Goal: Answer question/provide support

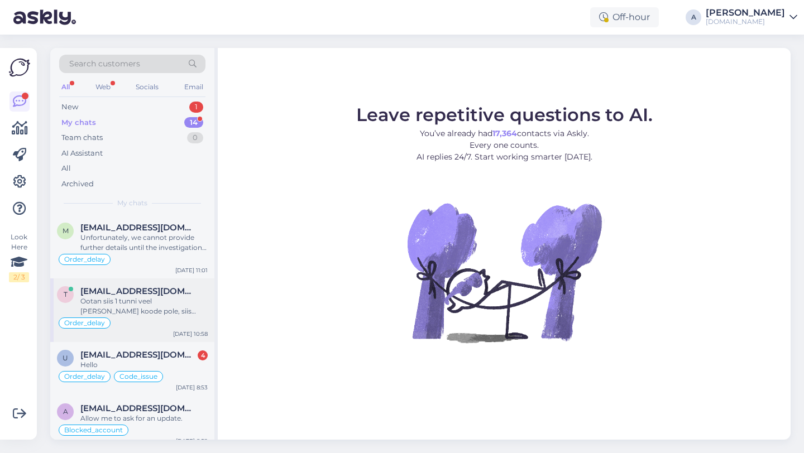
click at [156, 308] on div "Ootan siis 1 tunni veel ja kui koode pole, siis tühistan tellimuse ja soovin ta…" at bounding box center [143, 306] width 127 height 20
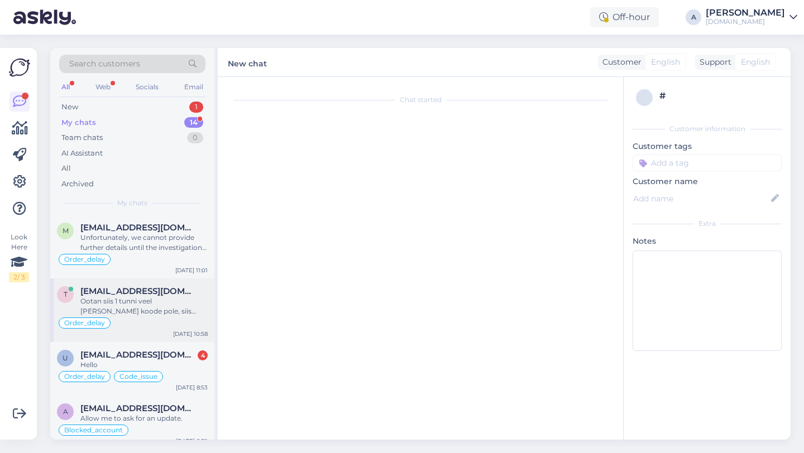
click at [156, 306] on div "Ootan siis 1 tunni veel ja kui koode pole, siis tühistan tellimuse ja soovin ta…" at bounding box center [143, 306] width 127 height 20
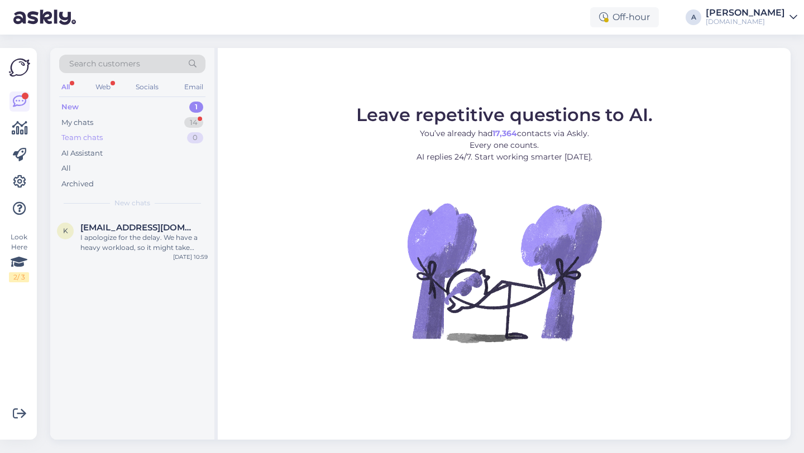
click at [173, 130] on div "Team chats 0" at bounding box center [132, 138] width 146 height 16
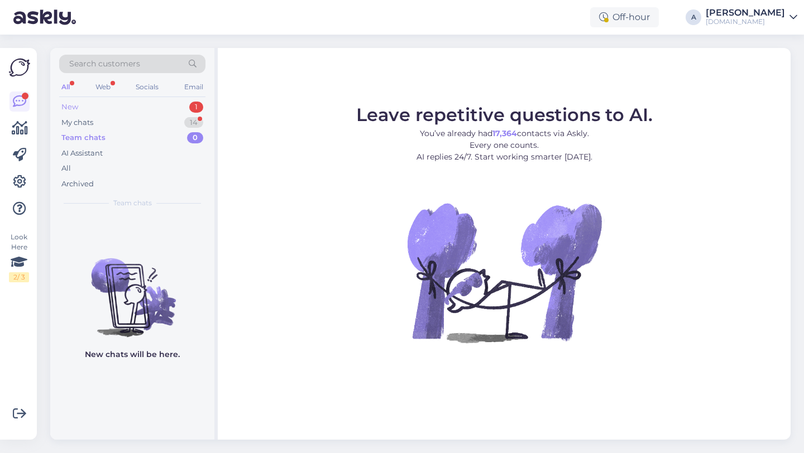
click at [176, 113] on div "New 1" at bounding box center [132, 107] width 146 height 16
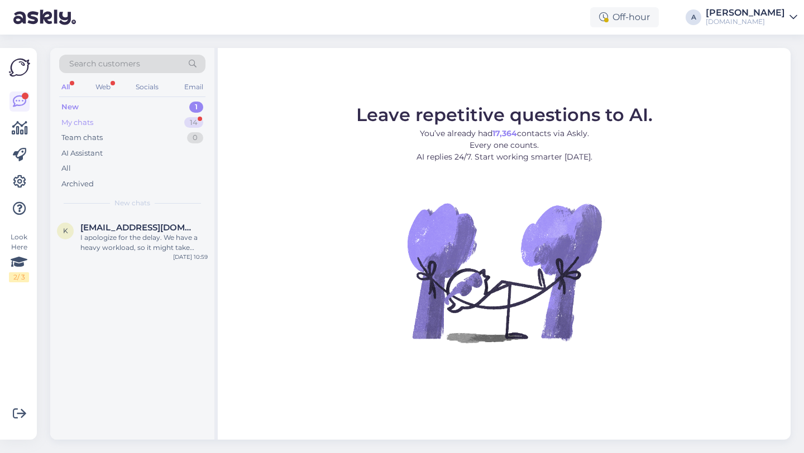
click at [189, 119] on div "14" at bounding box center [193, 122] width 19 height 11
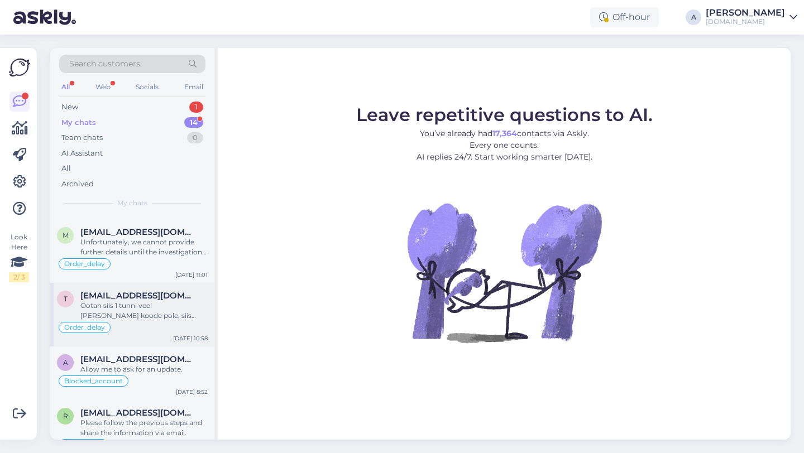
scroll to position [51, 0]
click at [145, 324] on div "Order_delay" at bounding box center [132, 325] width 151 height 13
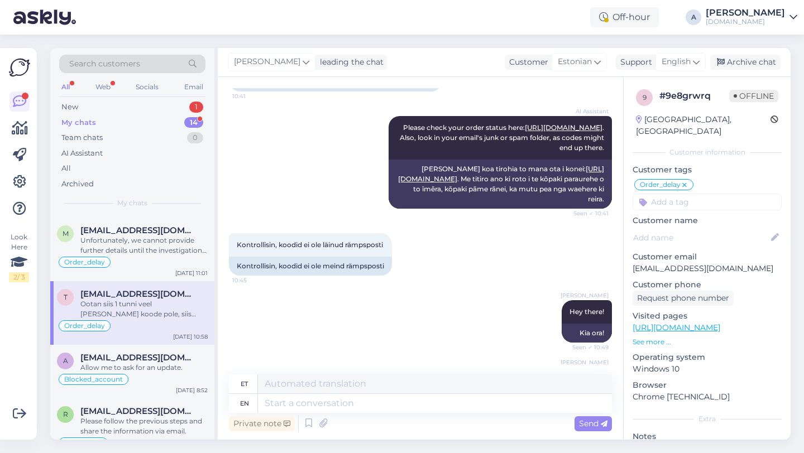
scroll to position [2505, 0]
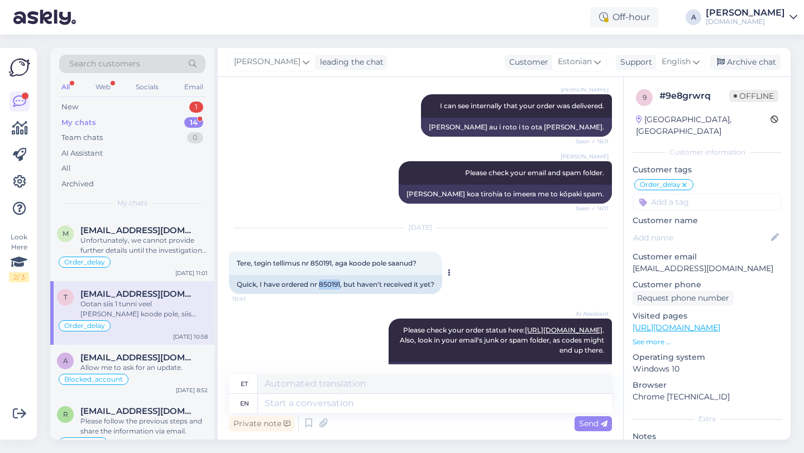
drag, startPoint x: 342, startPoint y: 224, endPoint x: 321, endPoint y: 225, distance: 20.7
click at [321, 275] on div "Quick, I have ordered nr 850191, but haven't received it yet?" at bounding box center [335, 284] width 213 height 19
copy div "850191"
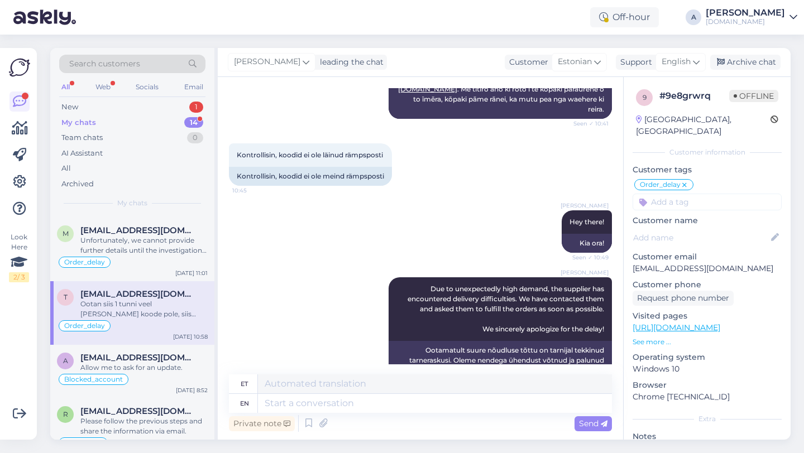
scroll to position [3181, 0]
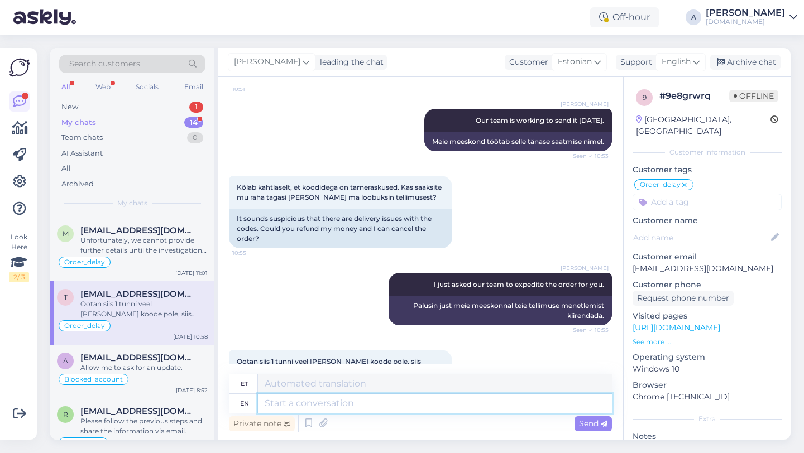
click at [304, 398] on textarea at bounding box center [435, 403] width 354 height 19
type textarea "Our te"
type textarea "Meie"
type textarea "O"
type textarea "I j"
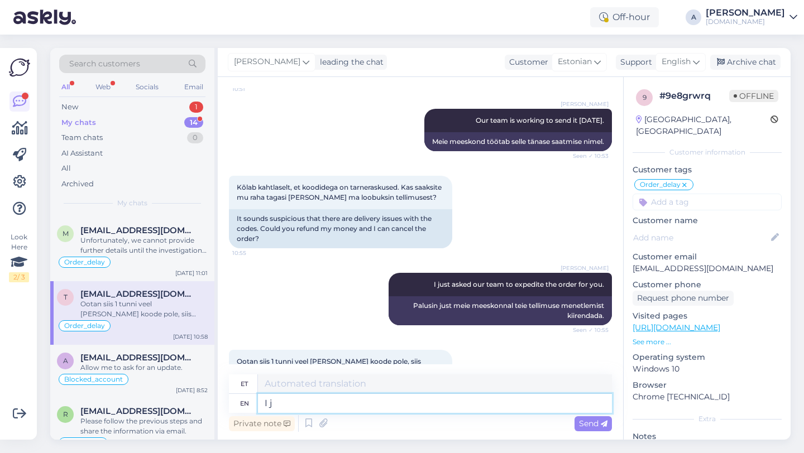
type textarea "Mina"
type textarea "I just"
type textarea "Ma lihtsalt"
type textarea "I just got a"
type textarea "Ma just sain"
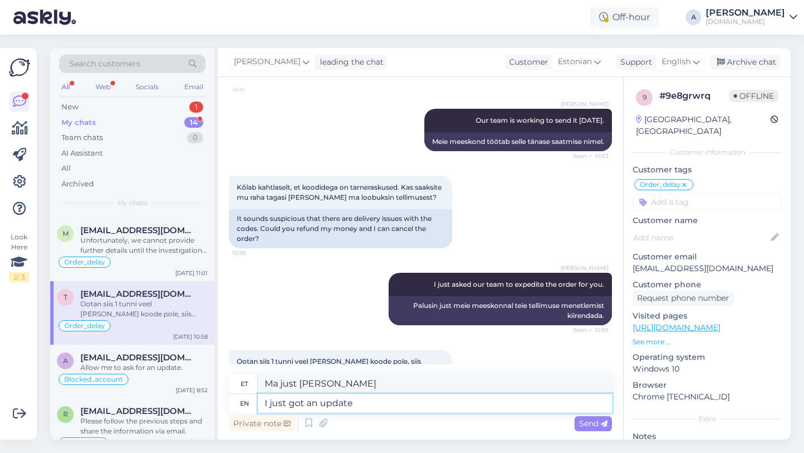
type textarea "I just got an update f"
type textarea "Sain just värskenduse"
type textarea "I just got an update from our t"
type textarea "Sain just meie käest värskenduse"
type textarea "I just got an update from our internal"
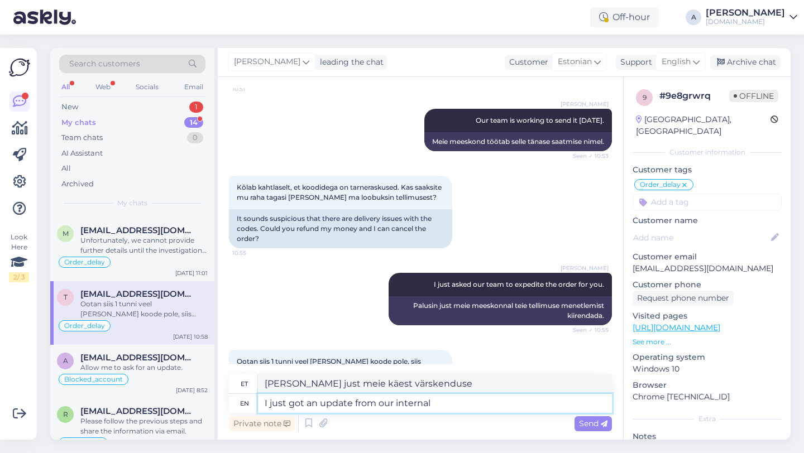
type textarea "Sain just meie siseringilt värskenduse"
type textarea "I just got an update from our internal team."
type textarea "Sain just meie sisemeeskonnalt värskenduse."
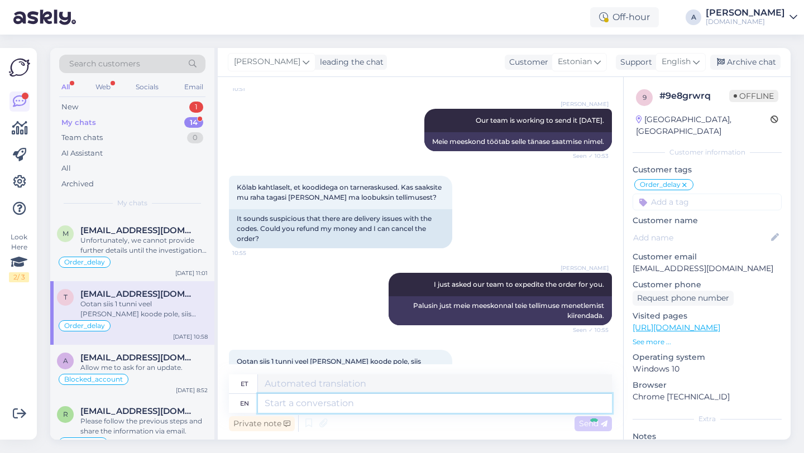
scroll to position [3248, 0]
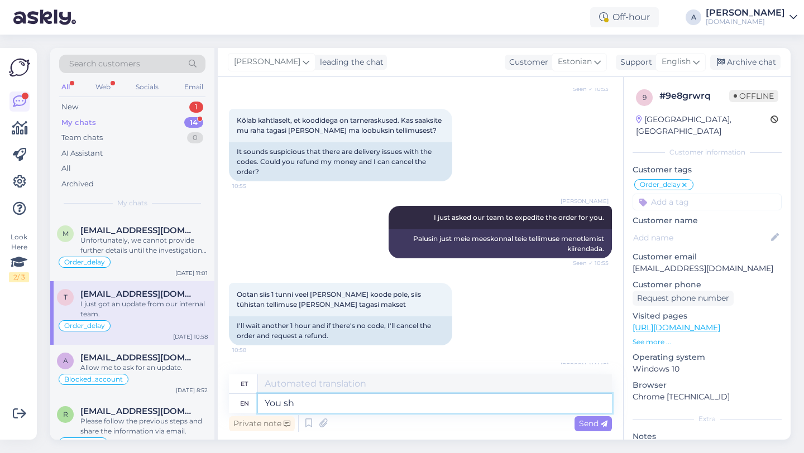
type textarea "You sho"
type textarea "Sina"
type textarea "You should"
type textarea "Sa peaksid"
type textarea "You should get t"
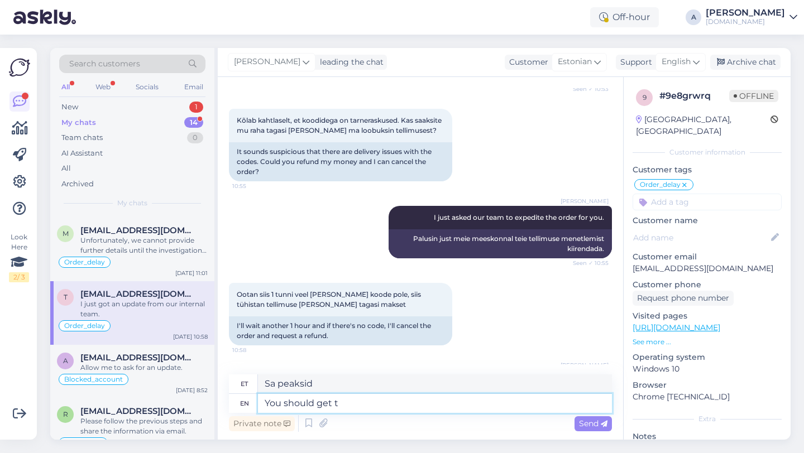
type textarea "Sa peaksid saama"
type textarea "You should get the codes anu"
type textarea "Sa peaksid koodid kätte saama"
type textarea "You should get the codes any t"
type textarea "Sa peaksid koodid kätte saama igal juhul"
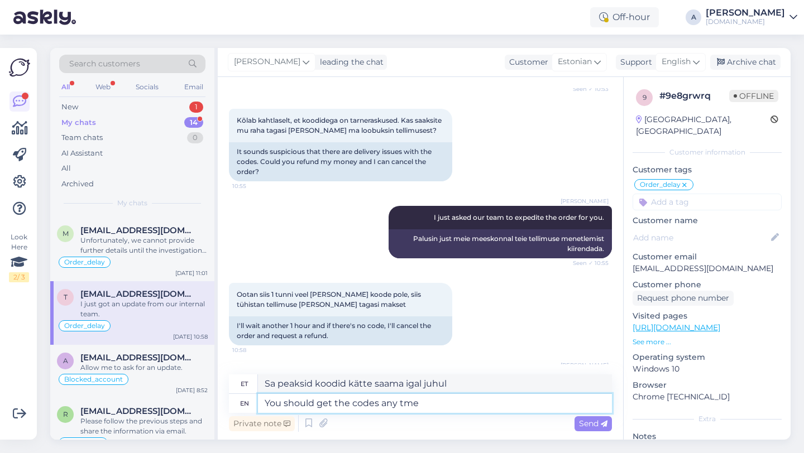
type textarea "You should get the codes any tme"
type textarea "Sa peaksid koodid iga kell kätte saama"
type textarea "You should get the codes any time s"
type textarea "Sa peaksid koodid igal ajal kätte saama"
type textarea "You should get the codes any time soon."
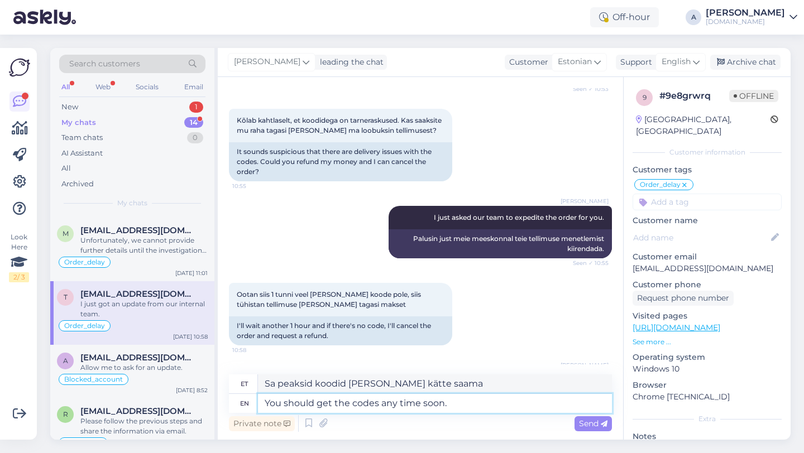
type textarea "Sa peaksid koodid varsti kätte saama."
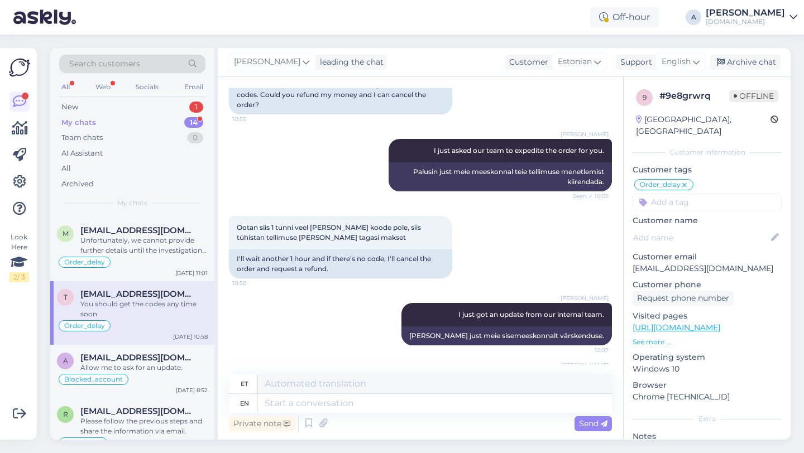
click at [175, 122] on div "My chats 14" at bounding box center [132, 123] width 146 height 16
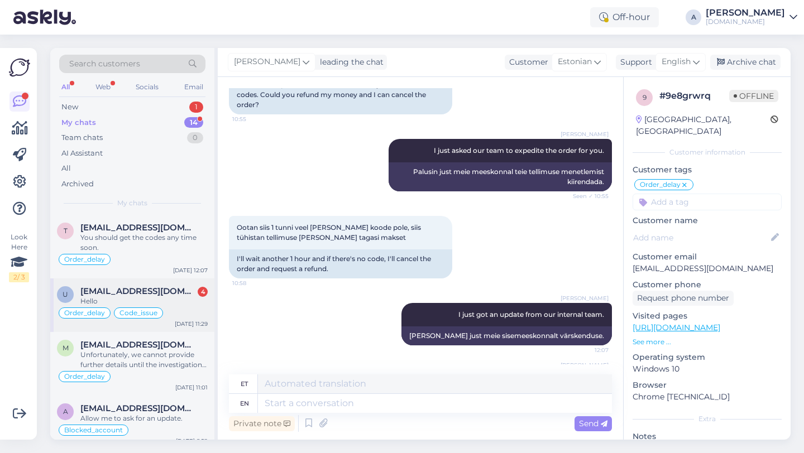
click at [130, 298] on div "Hello" at bounding box center [143, 301] width 127 height 10
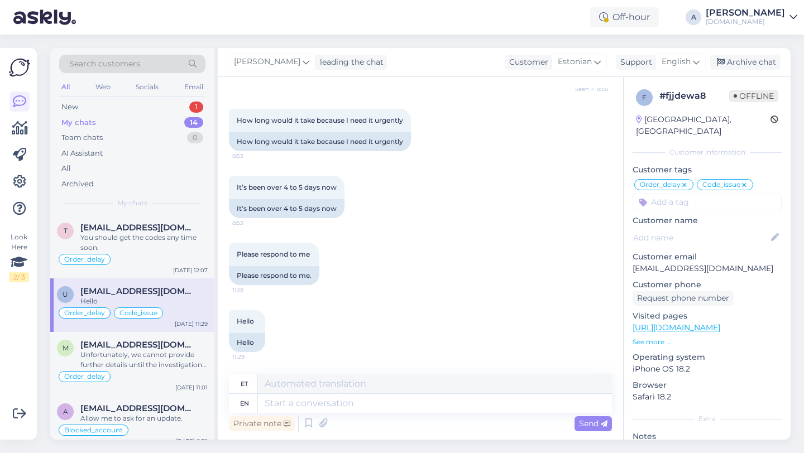
scroll to position [7452, 0]
drag, startPoint x: 732, startPoint y: 257, endPoint x: 631, endPoint y: 260, distance: 101.1
click at [631, 260] on div "f # fjjdewa8 Offline Nigeria, Katsina Customer information Customer tags Order_…" at bounding box center [707, 320] width 167 height 486
copy p "uleesment@gmail.com"
click at [422, 224] on div "It’s been over 4 to 5 days now 8:53 It's been over 4 to 5 days now" at bounding box center [420, 197] width 383 height 67
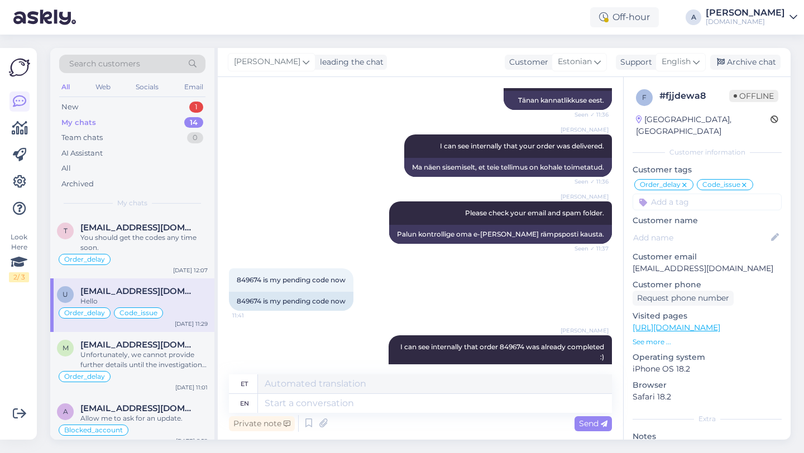
scroll to position [4847, 0]
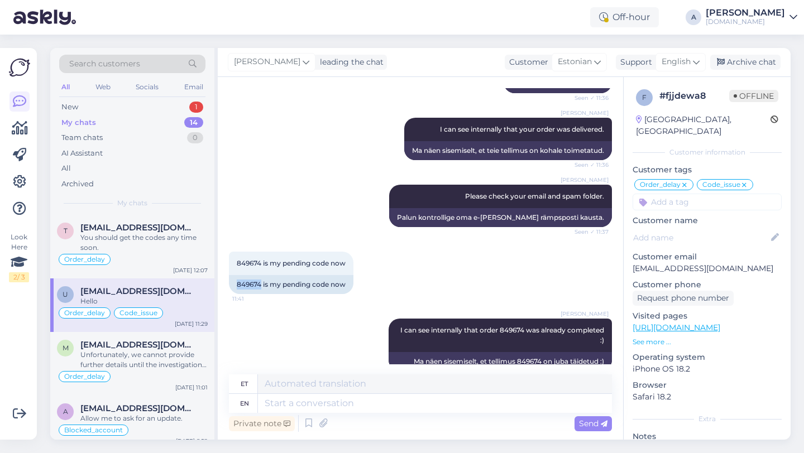
drag, startPoint x: 261, startPoint y: 294, endPoint x: 226, endPoint y: 292, distance: 35.8
click at [226, 292] on div "Chat started Aug 12 2025 AI Assistant I will forward this question to my collea…" at bounding box center [420, 258] width 405 height 363
copy div "849674"
drag, startPoint x: 728, startPoint y: 256, endPoint x: 630, endPoint y: 258, distance: 97.2
click at [630, 258] on div "f # fjjdewa8 Offline Nigeria, Katsina Customer information Customer tags Order_…" at bounding box center [707, 320] width 167 height 486
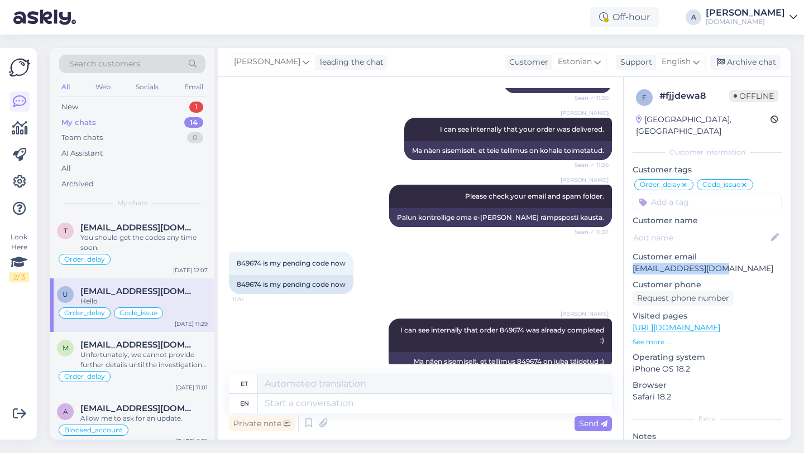
copy p "uleesment@gmail.com"
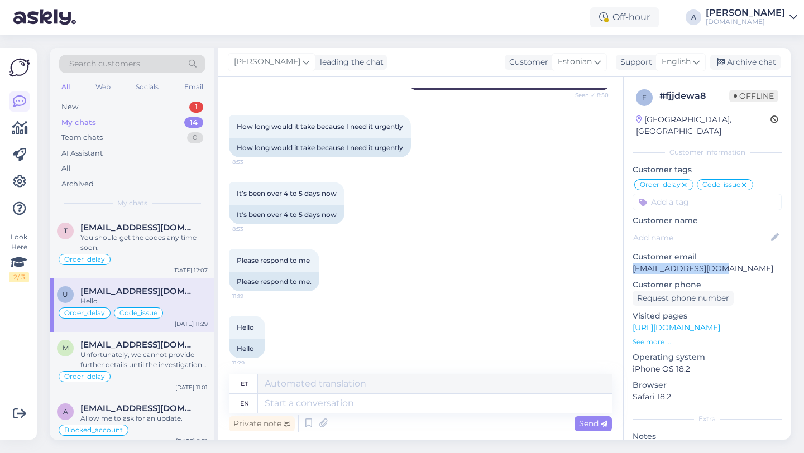
scroll to position [7452, 0]
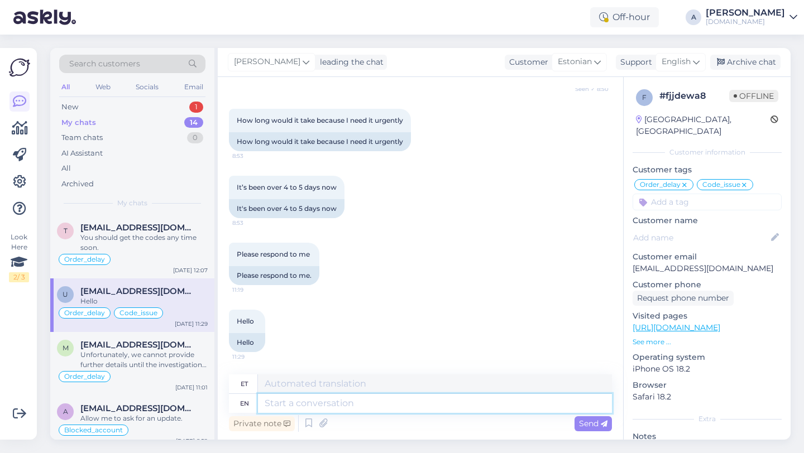
click at [318, 409] on textarea at bounding box center [435, 403] width 354 height 19
drag, startPoint x: 727, startPoint y: 257, endPoint x: 629, endPoint y: 256, distance: 98.3
click at [629, 256] on div "f # fjjdewa8 Offline Nigeria, Katsina Customer information Customer tags Order_…" at bounding box center [707, 320] width 167 height 486
copy p "uleesment@gmail.com"
click at [305, 405] on textarea at bounding box center [435, 403] width 354 height 19
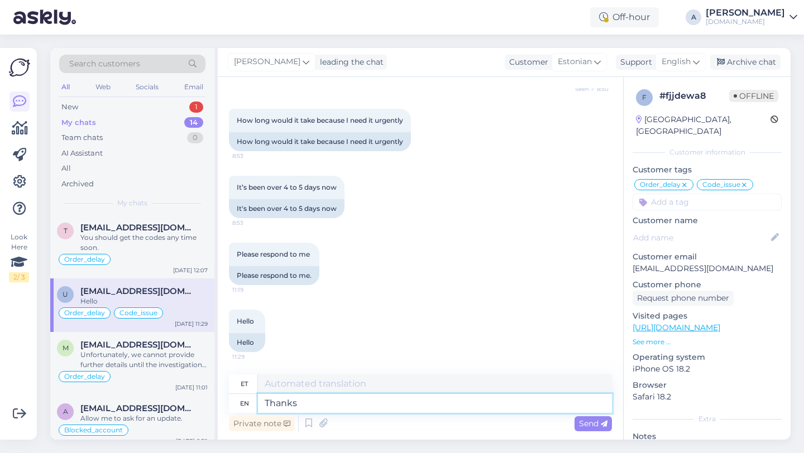
type textarea "Thanks"
type textarea "Tänud"
type textarea "Thanks for be"
type textarea "Tänan teid"
type textarea "Thanks for being so"
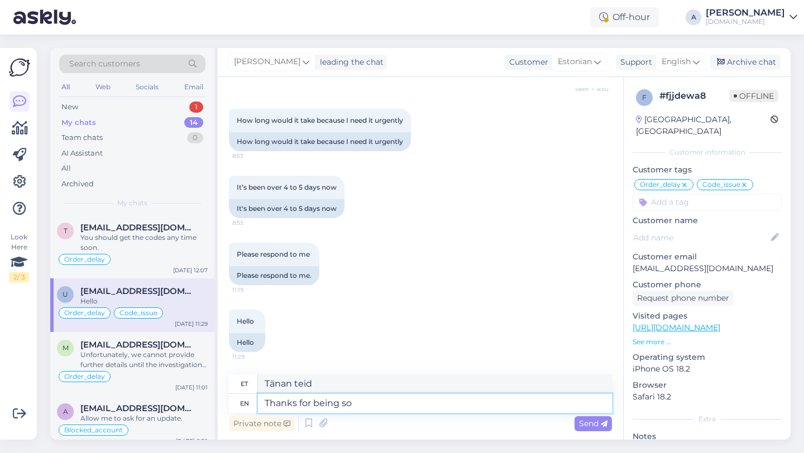
type textarea "Tänan teid olemise eest"
type textarea "Thanks for being so ap"
type textarea "Aitäh, et nii oled"
type textarea "Thanks for being so p"
type textarea "Aitäh, et nii apsakas oled"
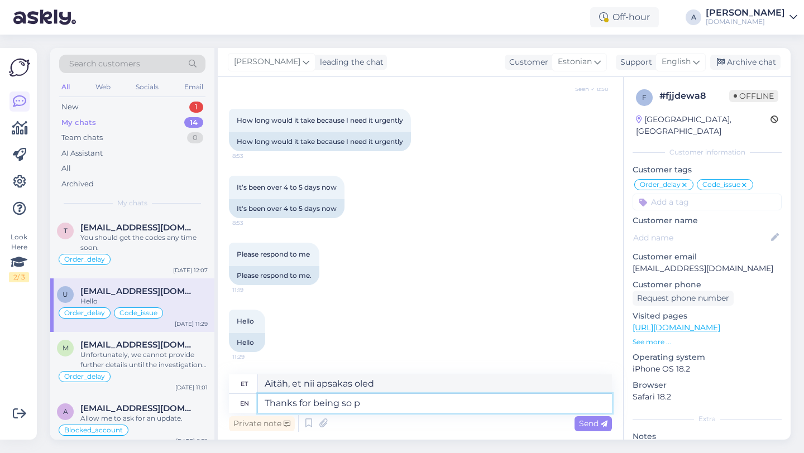
type textarea "Thanks for being so pa"
type textarea "Aitäh, et nii oled"
type textarea "Thanks for being so patient."
type textarea "Tänan kannatlikkuse eest."
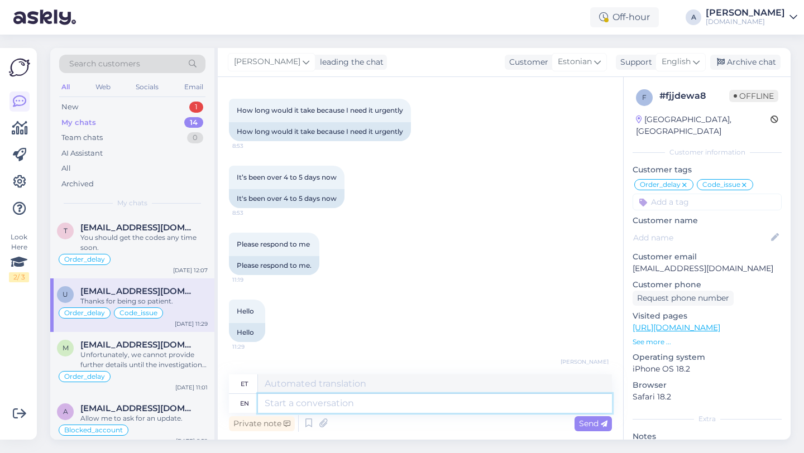
scroll to position [7519, 0]
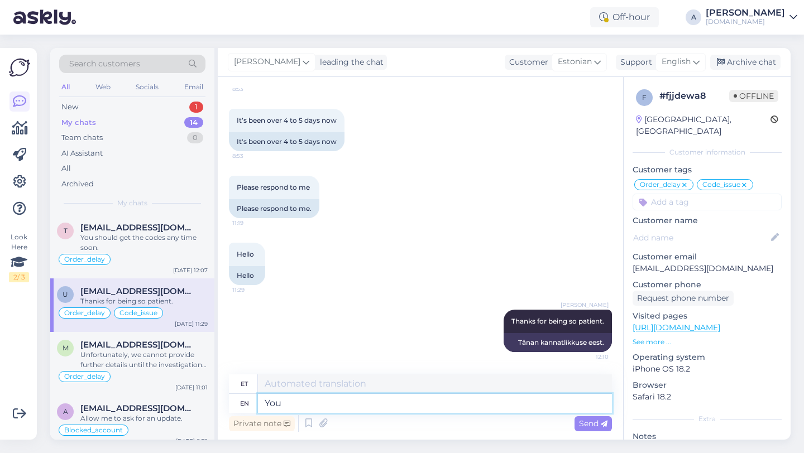
type textarea "You"
type textarea "Sina"
type textarea "You shoul"
type textarea "Sa peaksid"
type textarea "You should ge t"
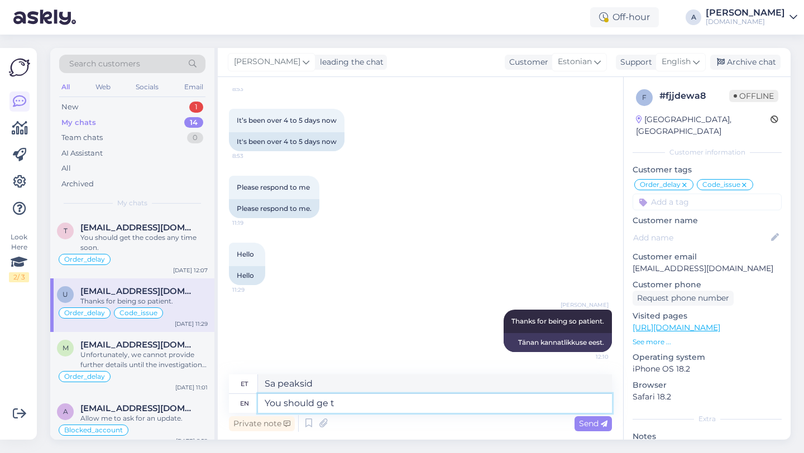
type textarea "Sa peaksid saama"
type textarea "You should get the product"
type textarea "Sa peaksid toote kätte saama"
type textarea "You should get the product today."
type textarea "Sa peaksid toote täna kätte saama."
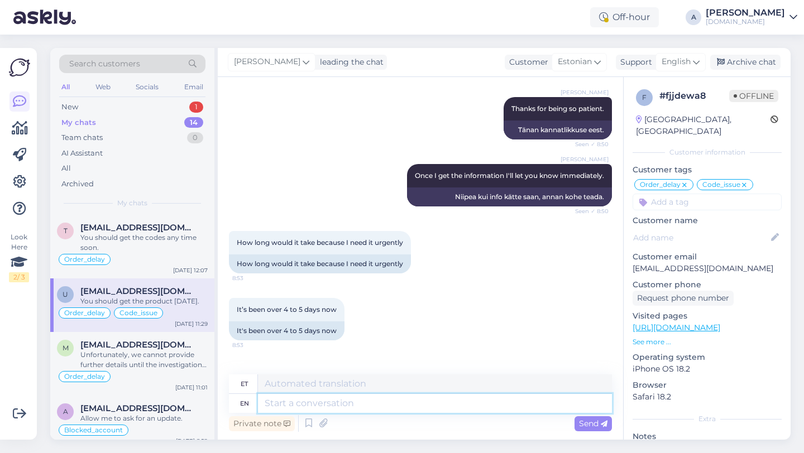
scroll to position [7586, 0]
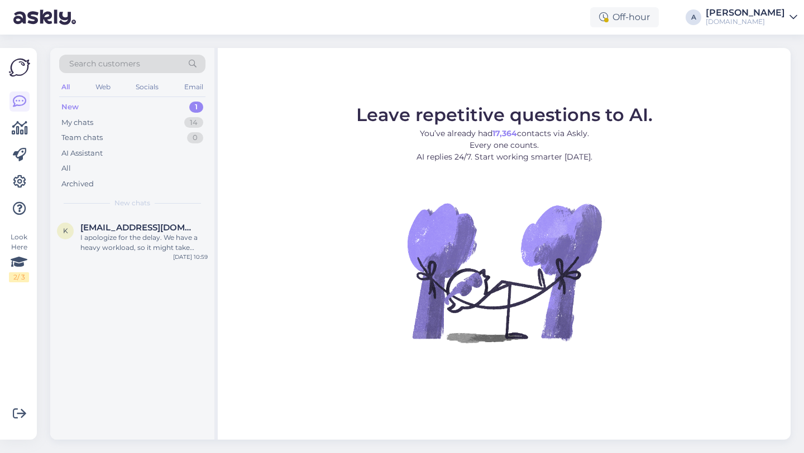
click at [169, 109] on div "New 1" at bounding box center [132, 107] width 146 height 16
click at [192, 105] on div "1" at bounding box center [196, 107] width 14 height 11
click at [136, 246] on div "I apologize for the delay. We have a heavy workload, so it might take longer to…" at bounding box center [143, 243] width 127 height 20
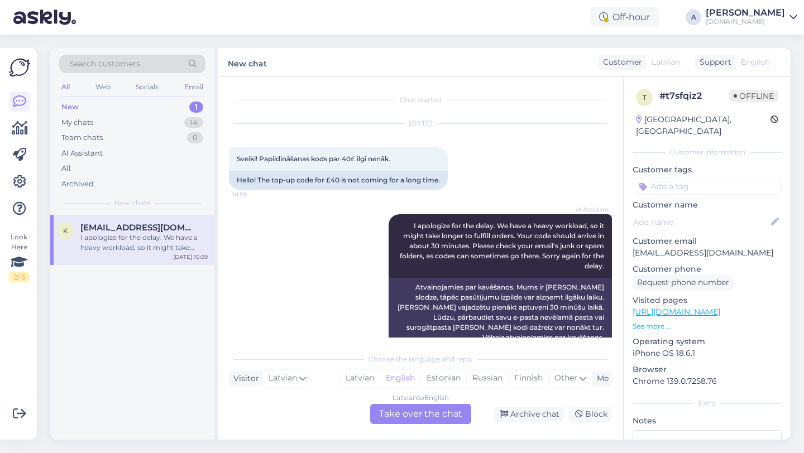
scroll to position [22, 0]
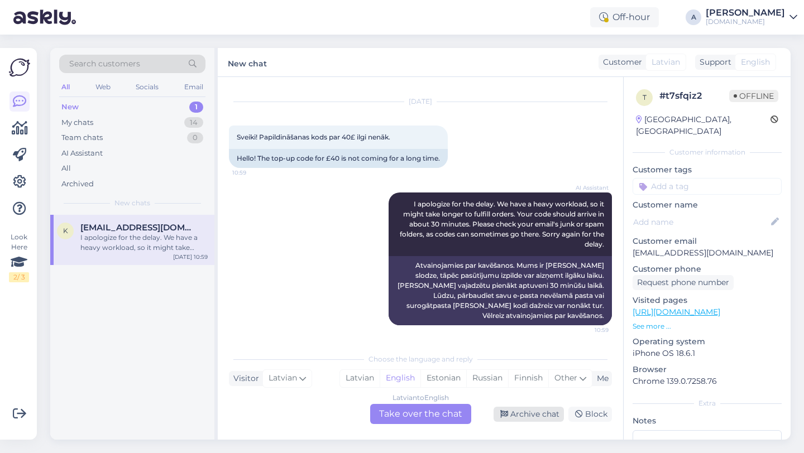
click at [548, 416] on div "Archive chat" at bounding box center [529, 414] width 70 height 15
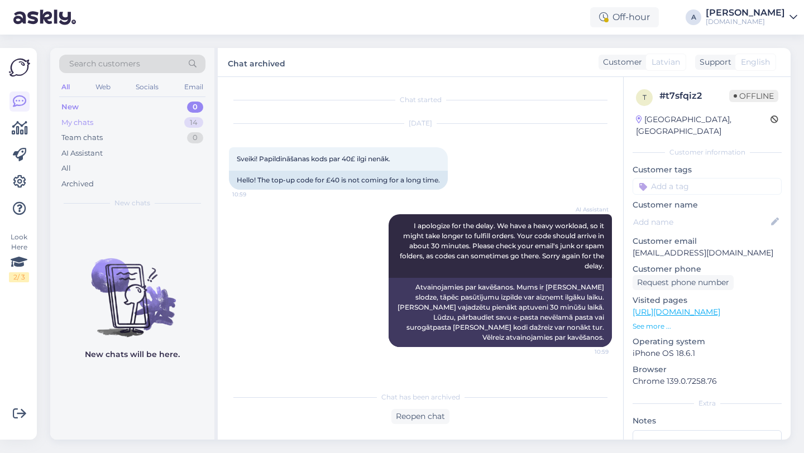
click at [192, 118] on div "14" at bounding box center [193, 122] width 19 height 11
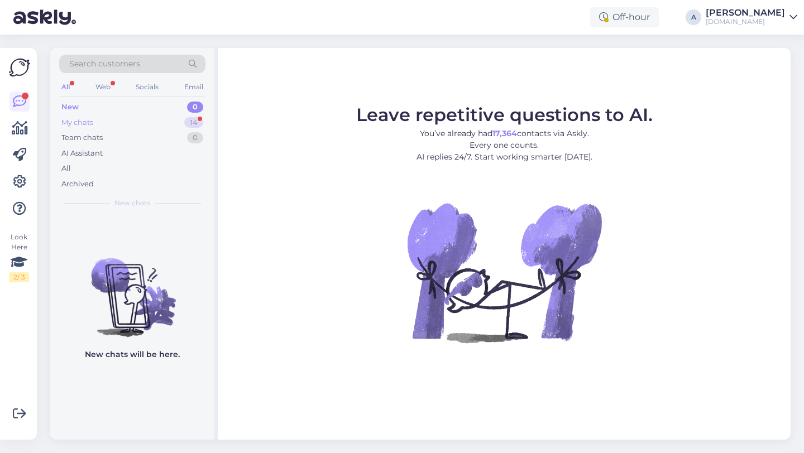
click at [197, 122] on div "14" at bounding box center [193, 122] width 19 height 11
click at [188, 125] on div "14" at bounding box center [193, 122] width 19 height 11
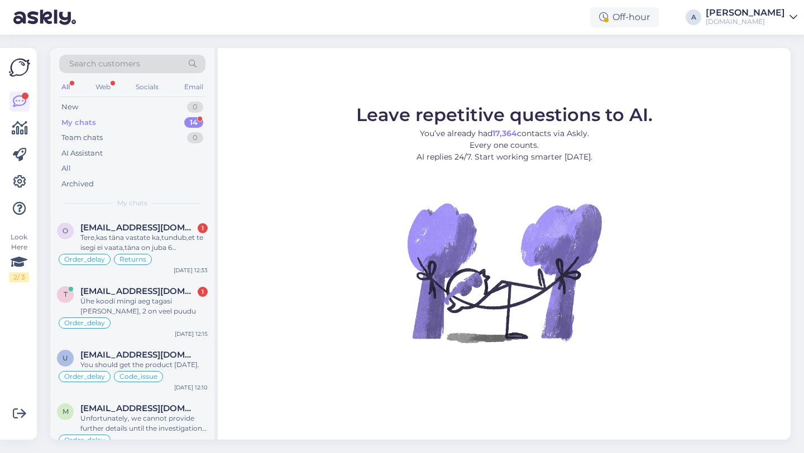
click at [351, 247] on figure "Leave repetitive questions to AI. You’ve already had 17,364 contacts via Askly.…" at bounding box center [504, 239] width 553 height 267
click at [104, 314] on div "Ühe koodi mingi aeg tagasi sain, 2 on veel puudu" at bounding box center [143, 306] width 127 height 20
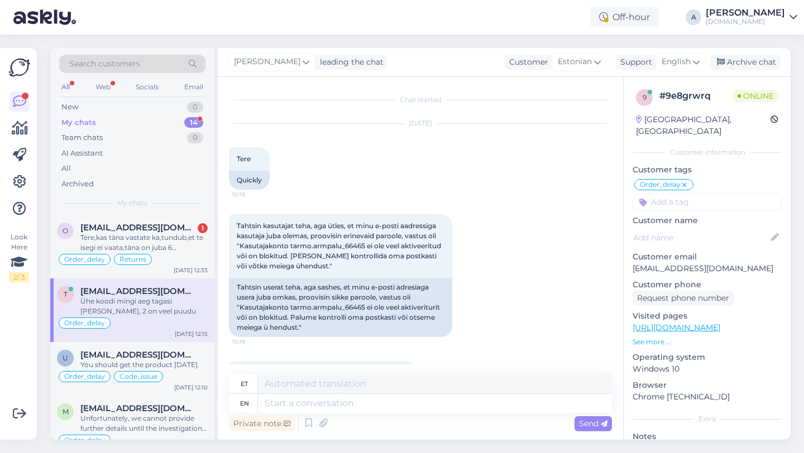
scroll to position [3382, 0]
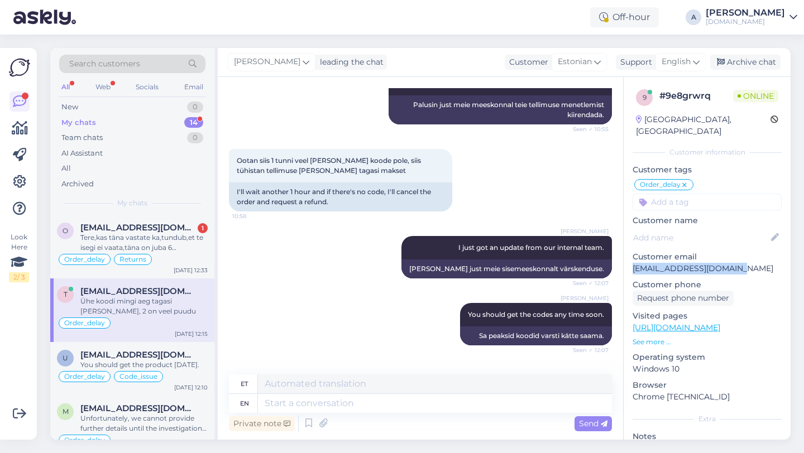
drag, startPoint x: 748, startPoint y: 257, endPoint x: 629, endPoint y: 259, distance: 118.9
click at [629, 259] on div "9 # 9e8grwrq Online Estonia, Rakvere Customer information Customer tags Order_d…" at bounding box center [707, 320] width 167 height 486
copy p "tarmo.armpalu@gmail.com"
click at [275, 401] on textarea at bounding box center [435, 403] width 354 height 19
type textarea "I can"
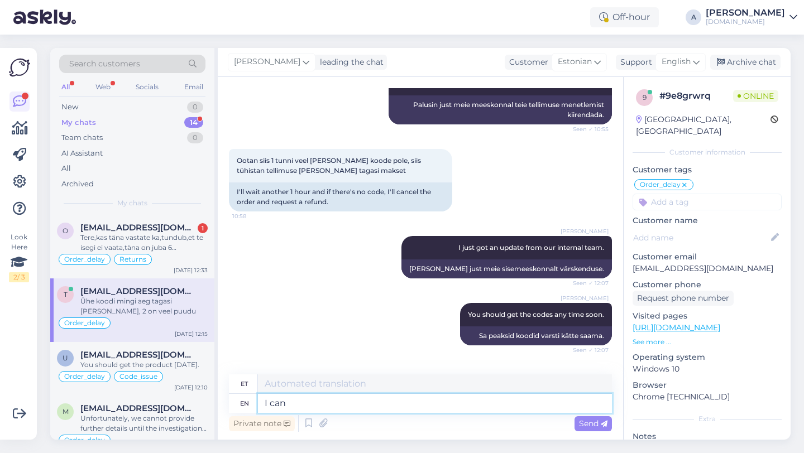
type textarea "Mina"
type textarea "I can s"
type textarea "Ma saan"
type textarea "I can see in"
type textarea "Ma näen"
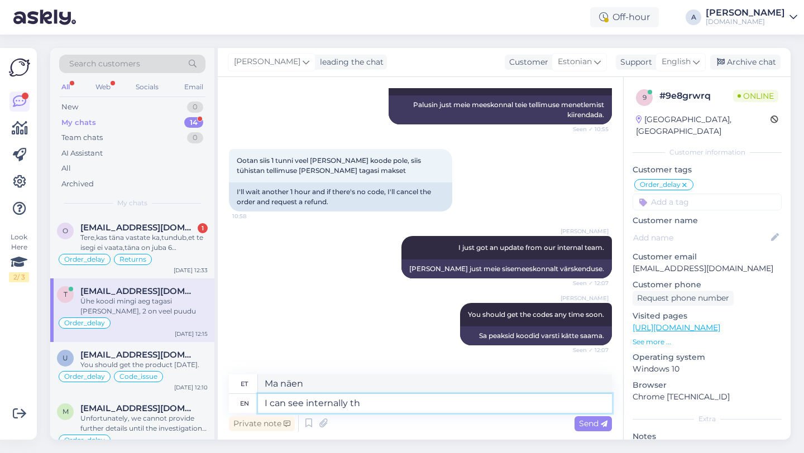
type textarea "I can see internally tha"
type textarea "Ma näen sisemiselt"
type textarea "I can see internally that"
type textarea "Ma näen seda sisemiselt"
type textarea "I can see internally that all"
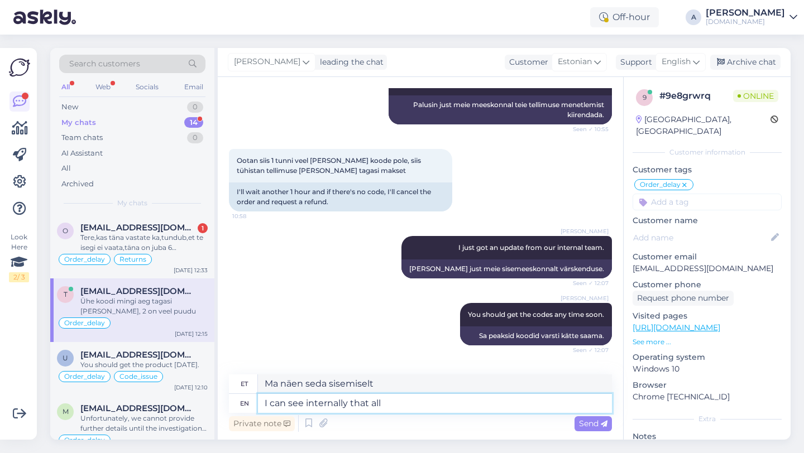
type textarea "Ma näen sisemiselt, et kõik"
type textarea "I can see internally that"
type textarea "Ma näen seda sisemiselt"
type textarea "I can see internally that"
type textarea "Ma näen sisemiselt, et kõik"
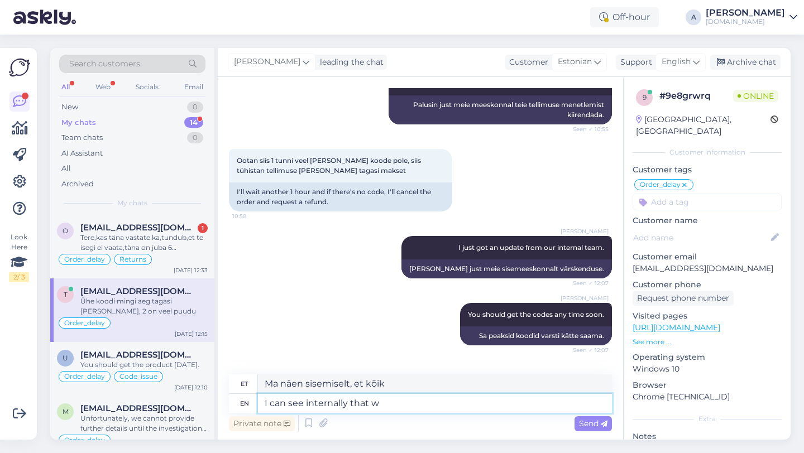
type textarea "I can see internally that we"
type textarea "Ma näen seda sisemiselt"
type textarea "I can see internally that we a"
type textarea "Ma näen sisemiselt, et me"
type textarea "I can see internally that we already s"
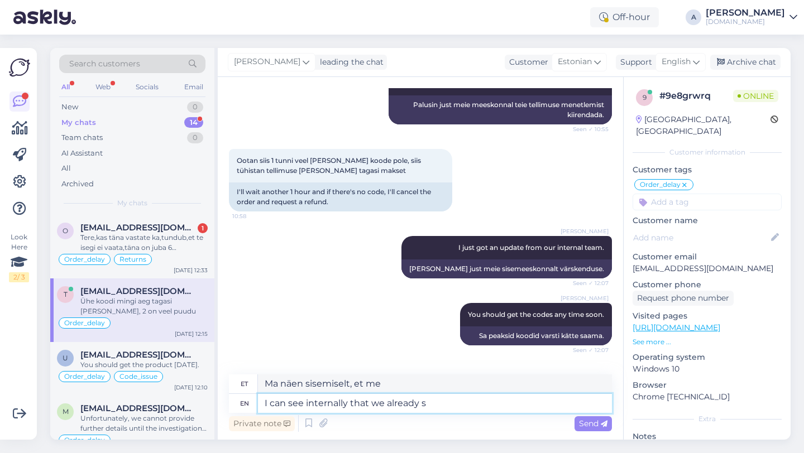
type textarea "Ma näen sisemiselt, et me juba"
type textarea "I can see internally that we already sent"
type textarea "Ma näen sisemiselt, et me juba saatsime"
type textarea "I can see internally that we already sent all o"
type textarea "Ma näen sisemiselt, et me oleme juba kõik ära saatnud"
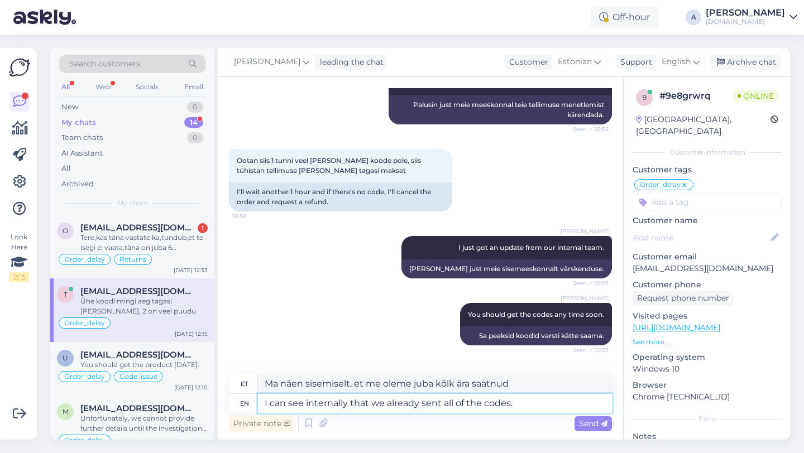
type textarea "I can see internally that we already sent all of the codes."
type textarea "Ma näen sisemiselt, et me oleme juba kõik koodid saatnud."
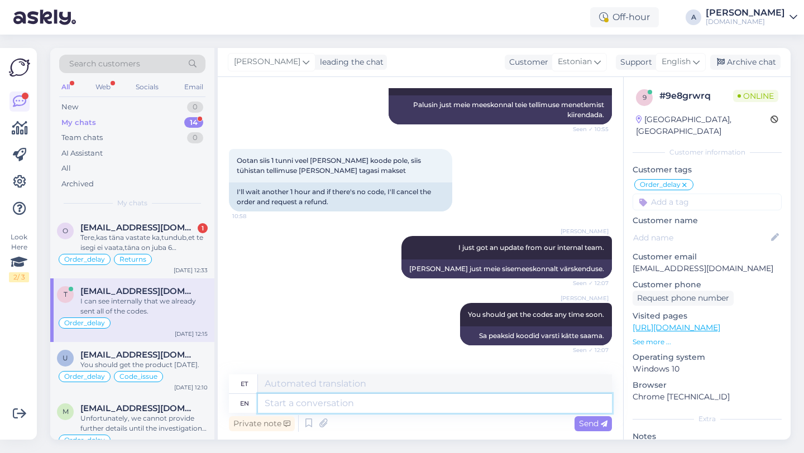
scroll to position [3449, 0]
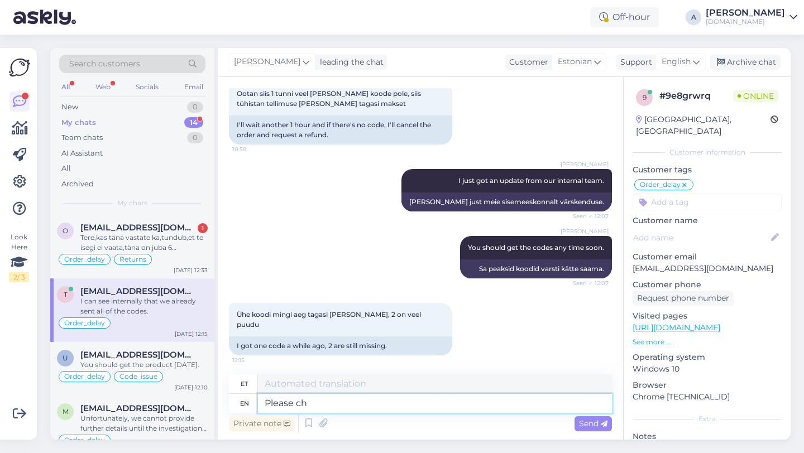
type textarea "Please che"
type textarea "Palun"
type textarea "Please check your"
type textarea "Palun kontrollige"
type textarea "Please check your em"
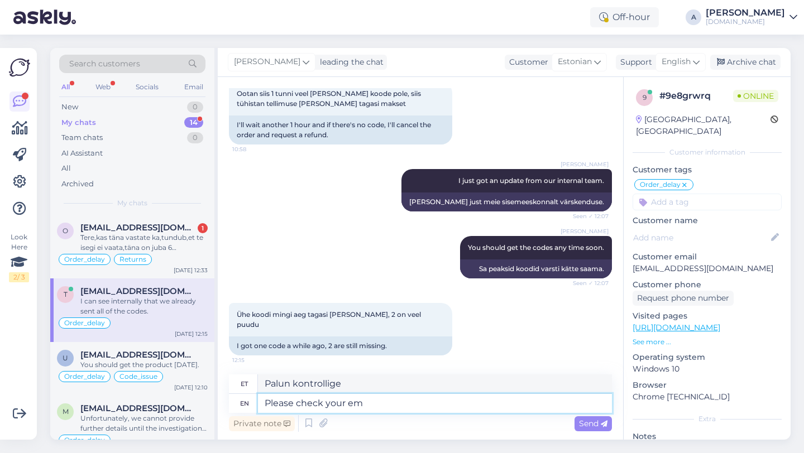
type textarea "Palun kontrollige oma"
type textarea "Please check your email an"
type textarea "Palun kontrollige oma e-posti"
type textarea "Please check your email and s"
type textarea "Palun kontrollige oma e-posti ja"
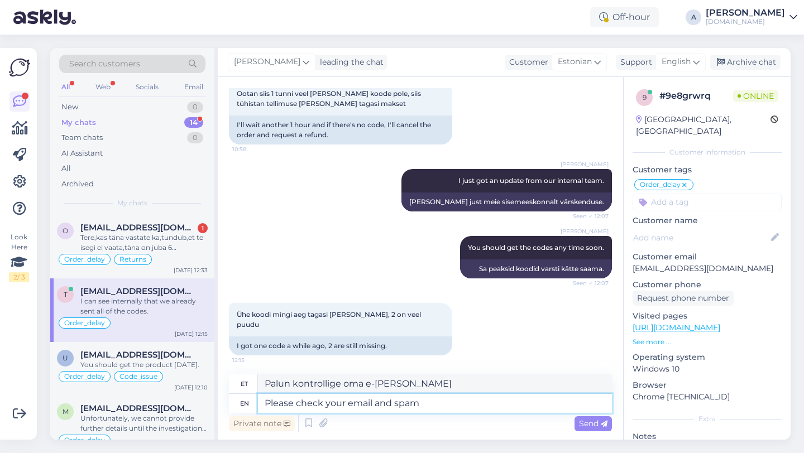
type textarea "Please check your email and spam"
type textarea "Palun kontrollige oma e-posti ja rämpsposti"
type textarea "Please check your email and spam folder."
type textarea "Palun kontrollige oma e-posti ja rämpsposti kausta."
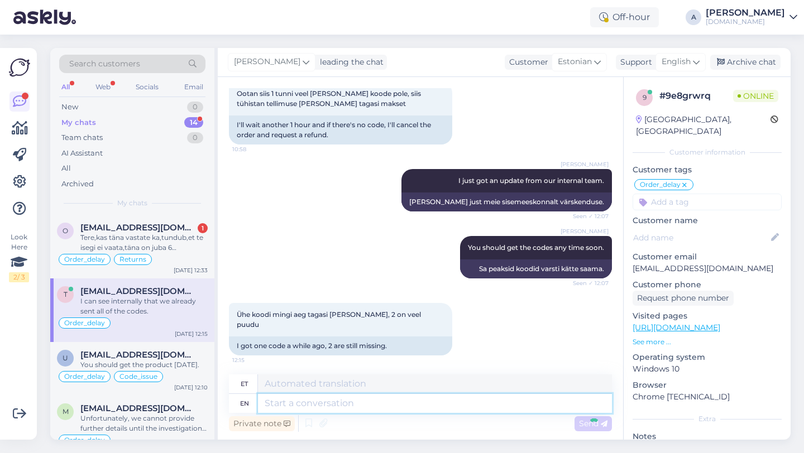
scroll to position [3516, 0]
